Goal: Find specific page/section: Find specific page/section

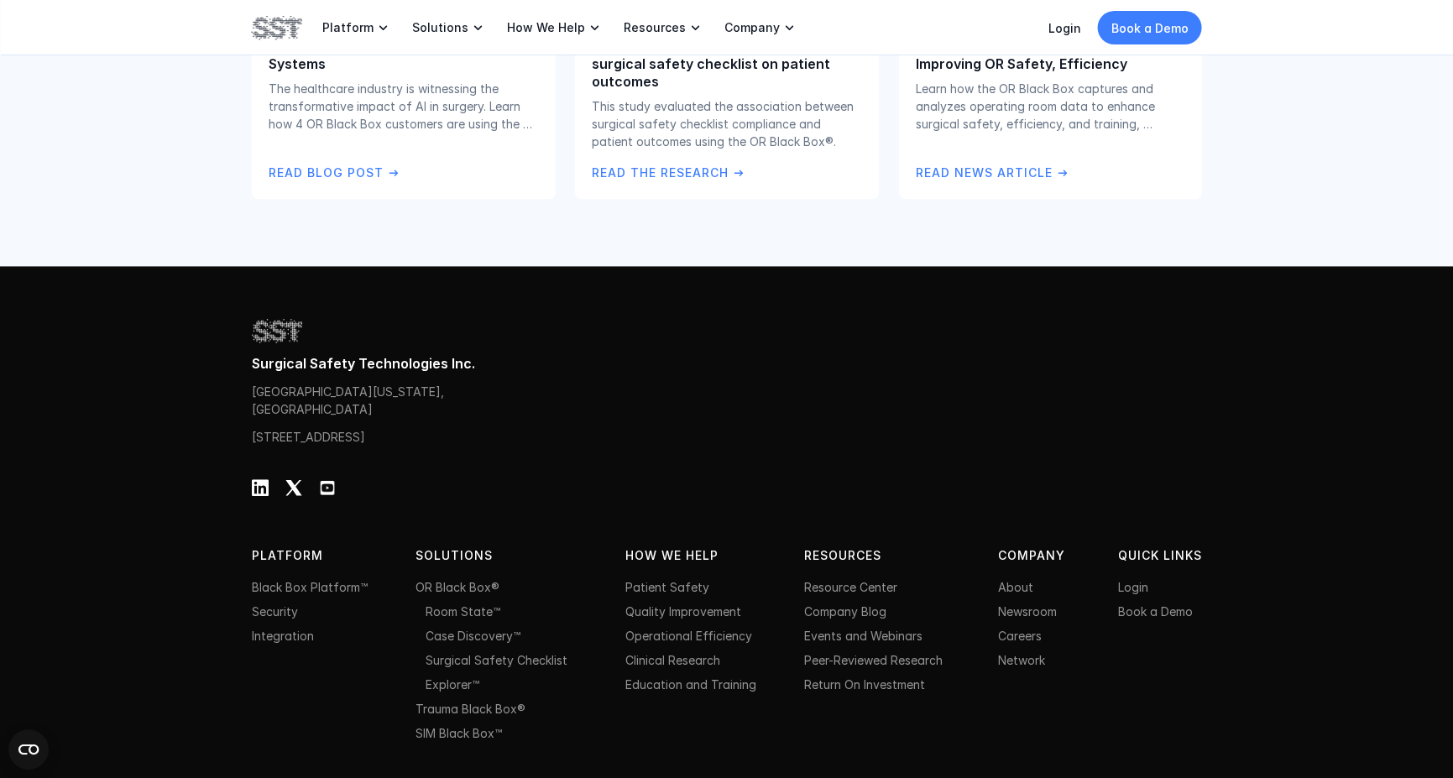
scroll to position [3442, 0]
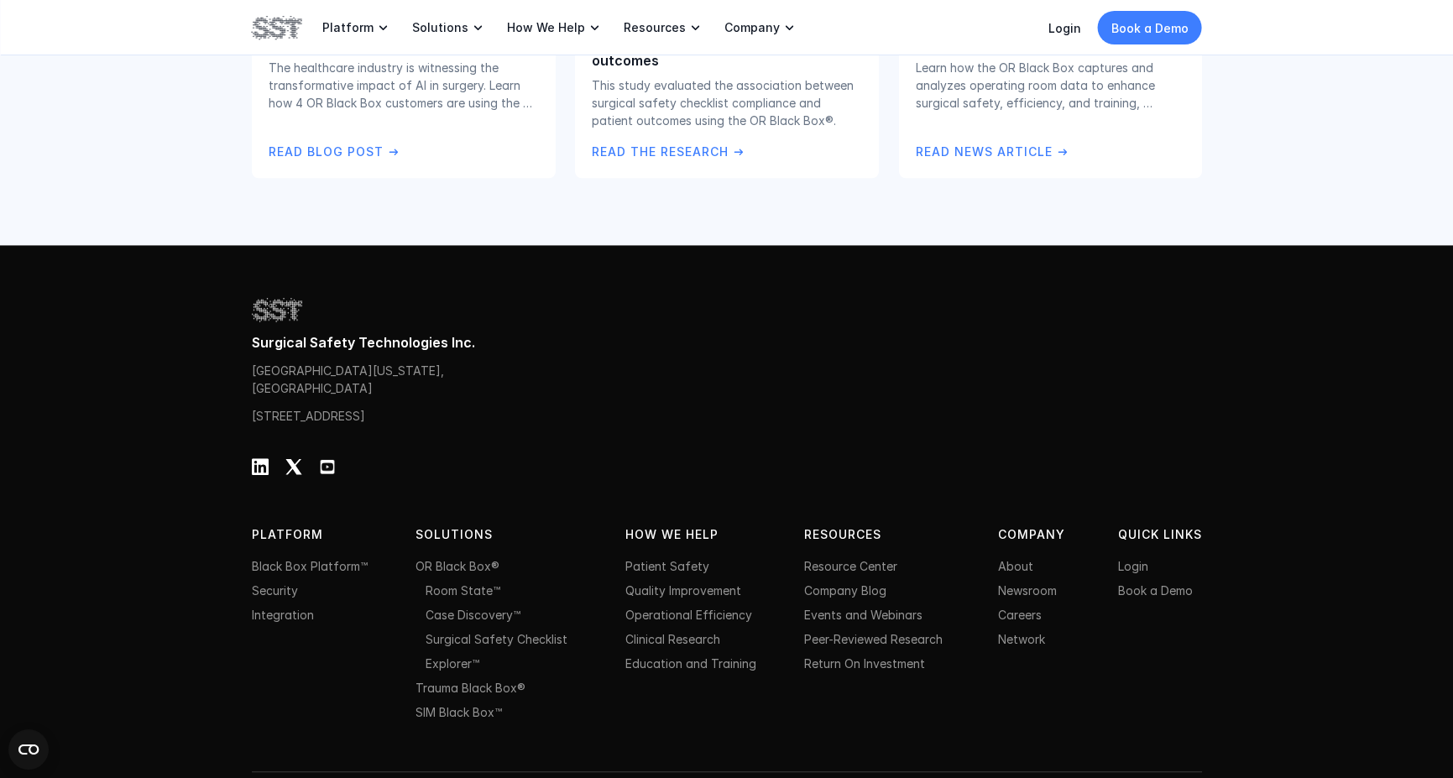
click at [278, 296] on img at bounding box center [277, 310] width 50 height 29
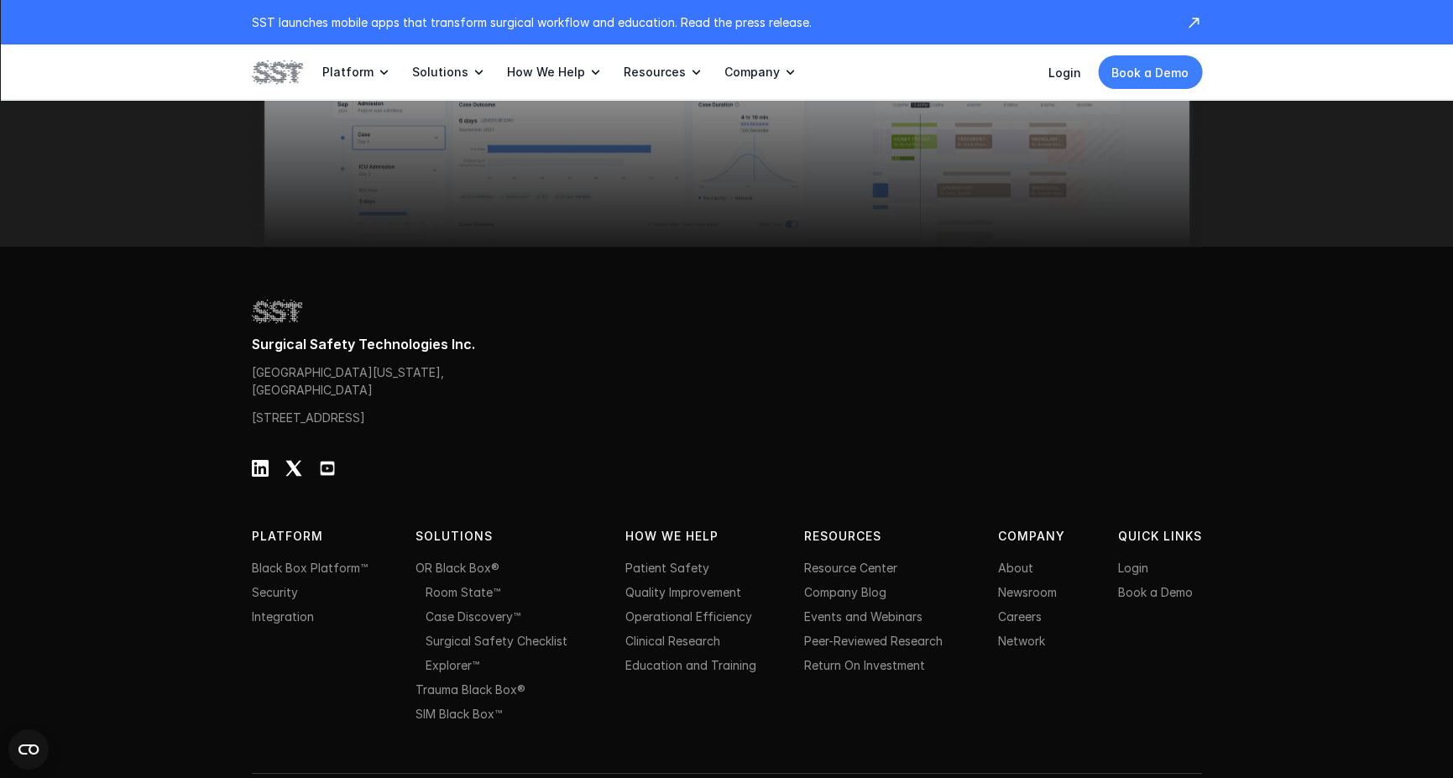
scroll to position [5396, 0]
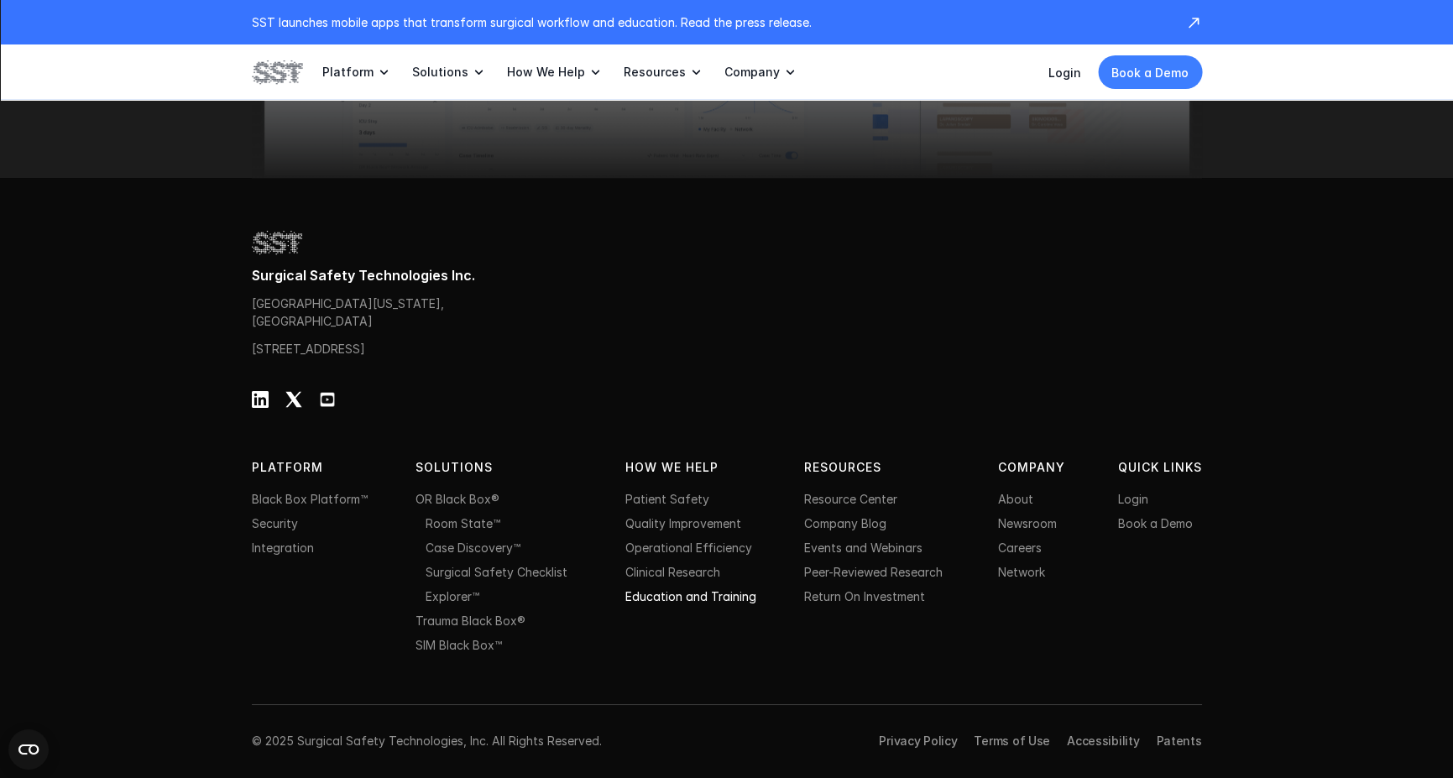
click at [668, 595] on link "Education and Training" at bounding box center [691, 596] width 131 height 14
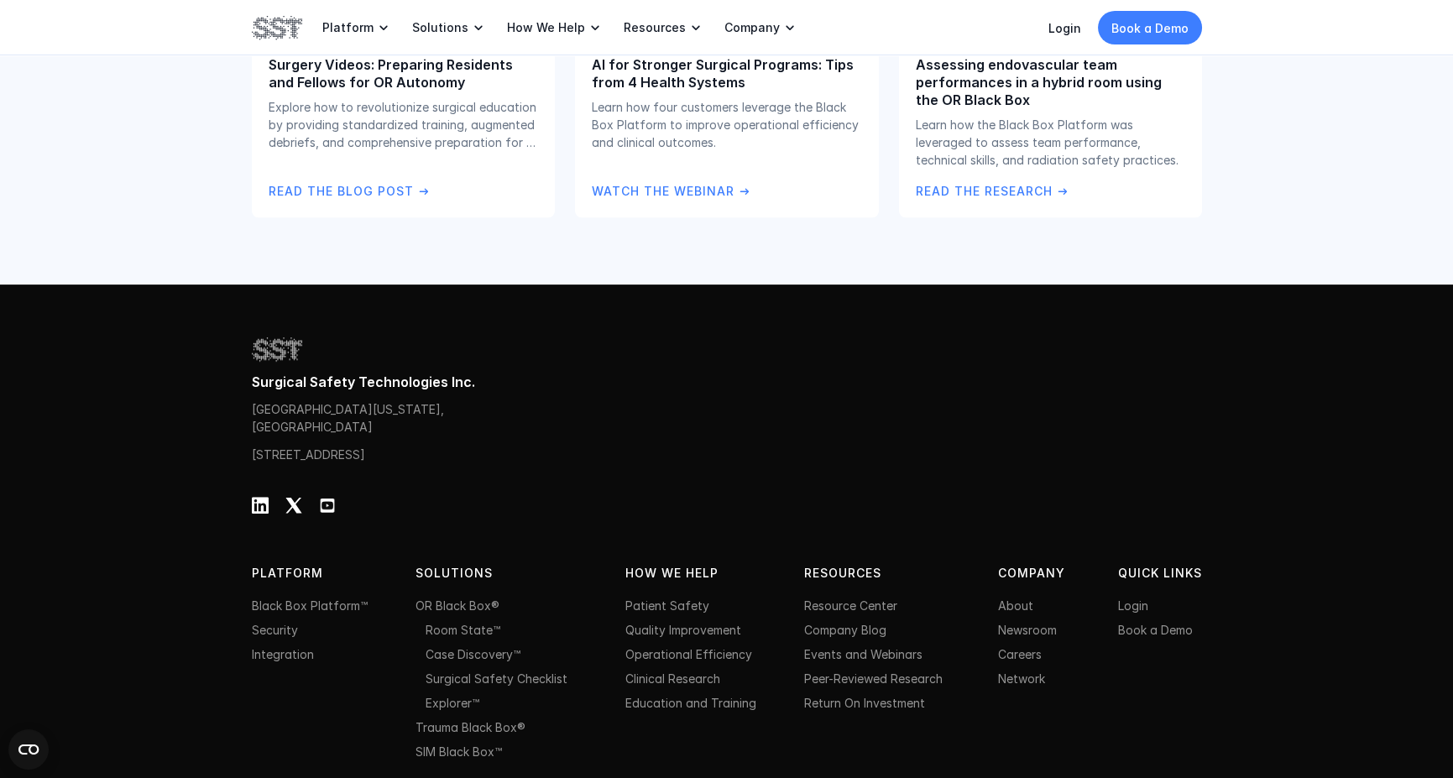
scroll to position [3799, 0]
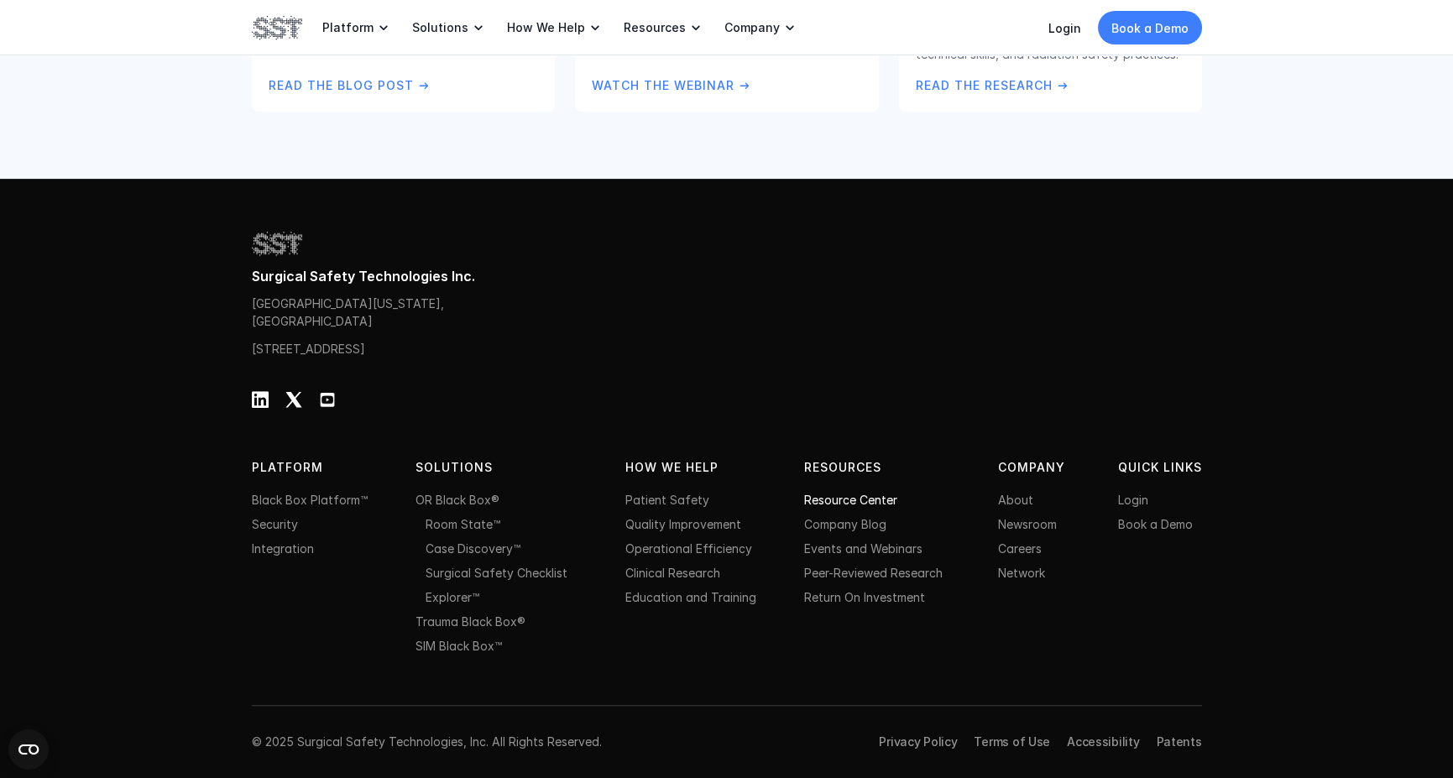
click at [852, 507] on link "Resource Center" at bounding box center [850, 500] width 93 height 14
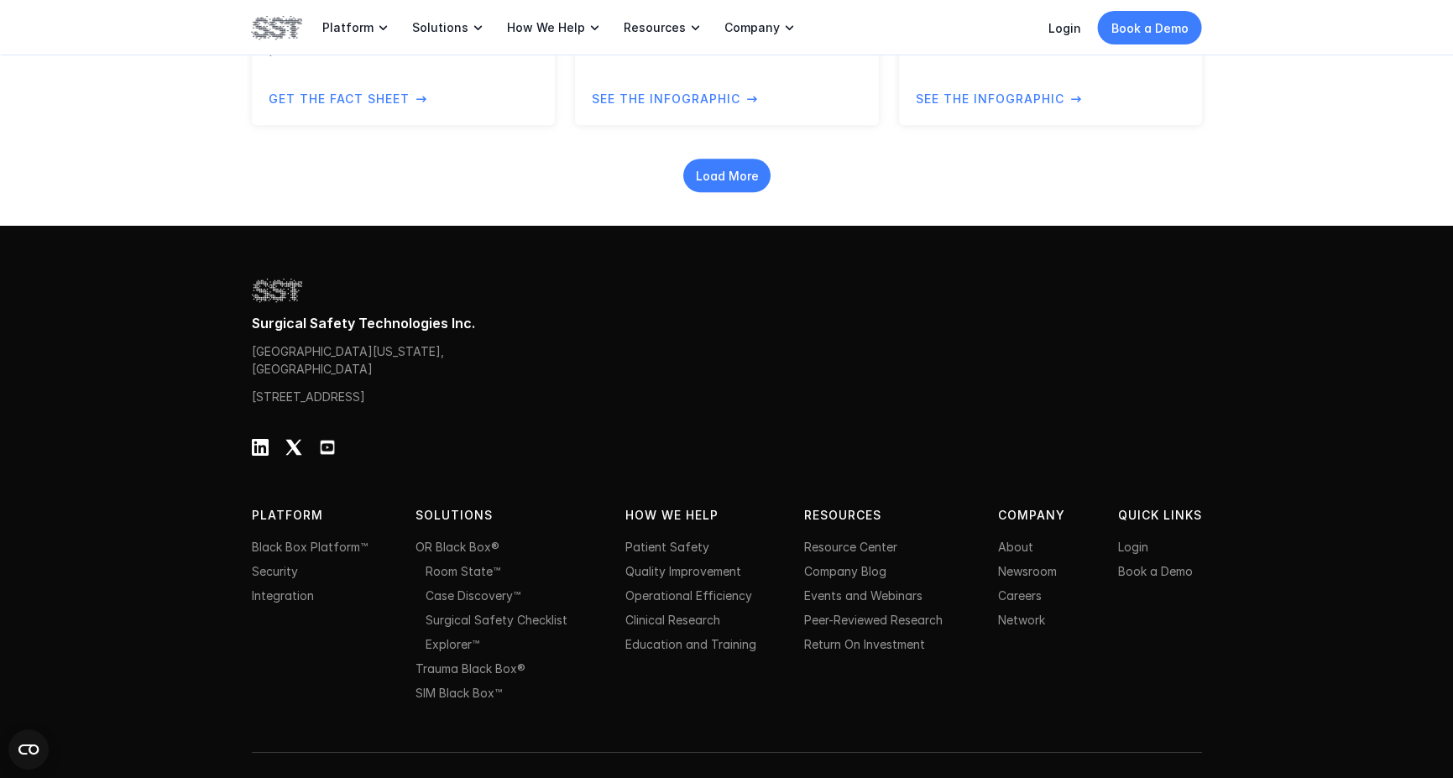
scroll to position [2032, 0]
